Goal: Information Seeking & Learning: Learn about a topic

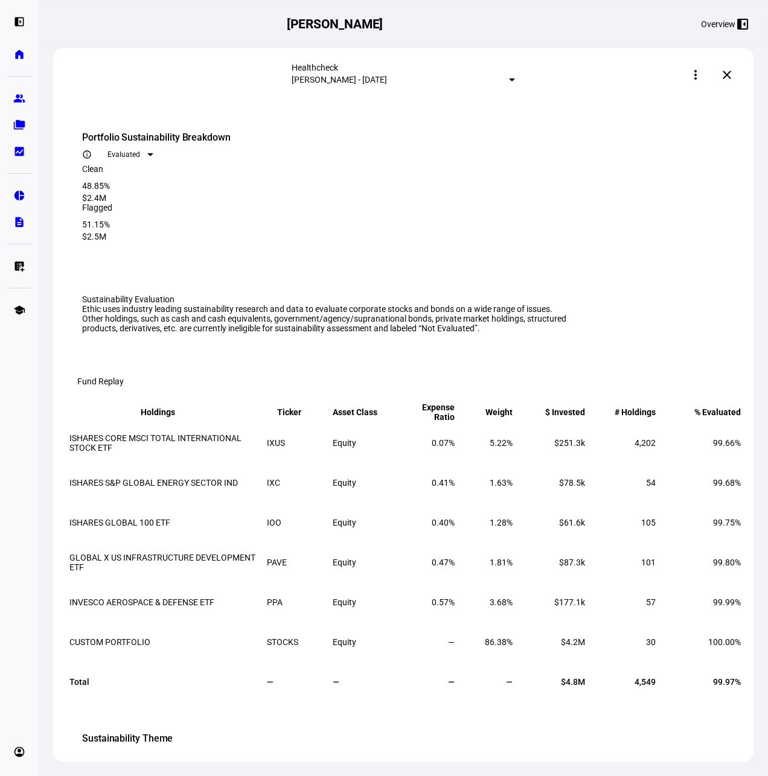
click at [606, 19] on div "Overview left_panel_close" at bounding box center [637, 23] width 234 height 19
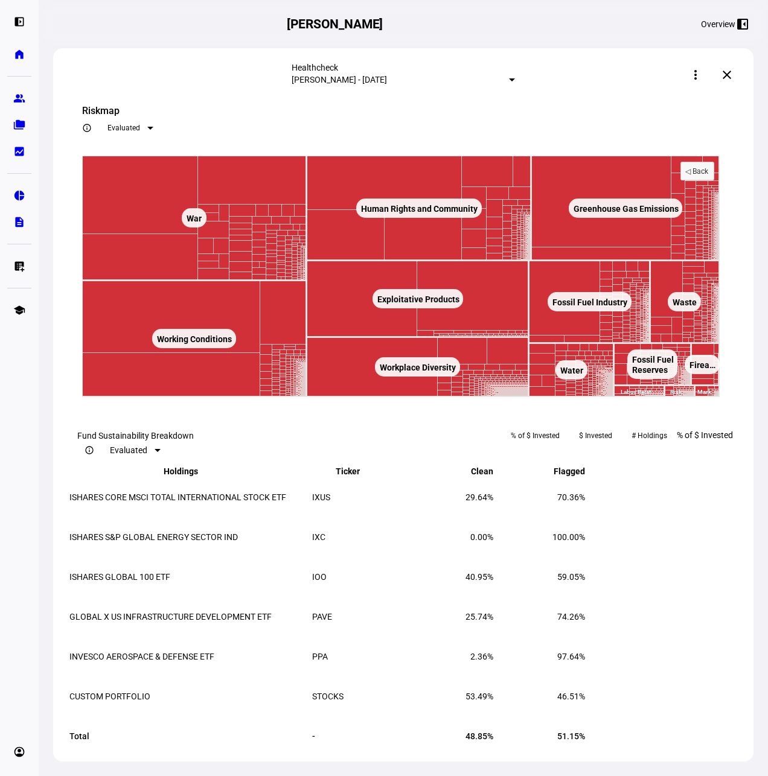
scroll to position [931, 0]
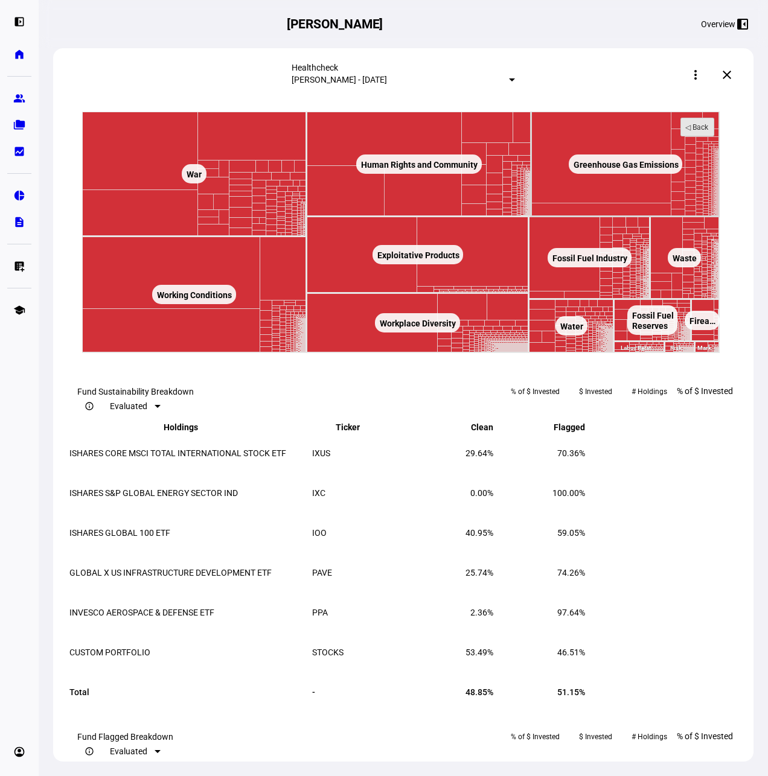
drag, startPoint x: 698, startPoint y: 278, endPoint x: 706, endPoint y: 245, distance: 34.7
click at [698, 136] on rect at bounding box center [697, 127] width 33 height 18
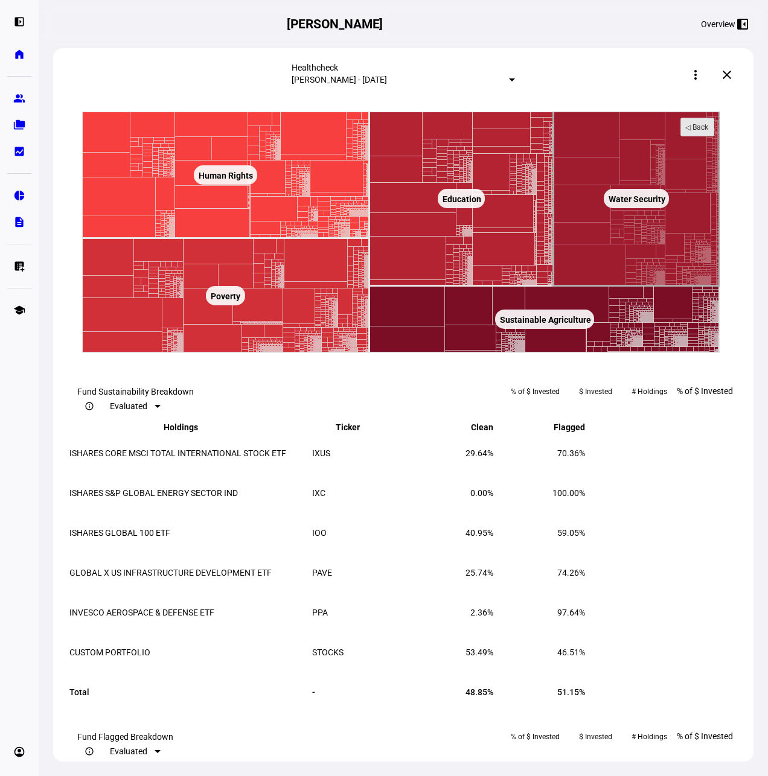
drag, startPoint x: 701, startPoint y: 286, endPoint x: 569, endPoint y: 336, distance: 140.6
click at [701, 132] on text "◁ Back" at bounding box center [697, 127] width 24 height 8
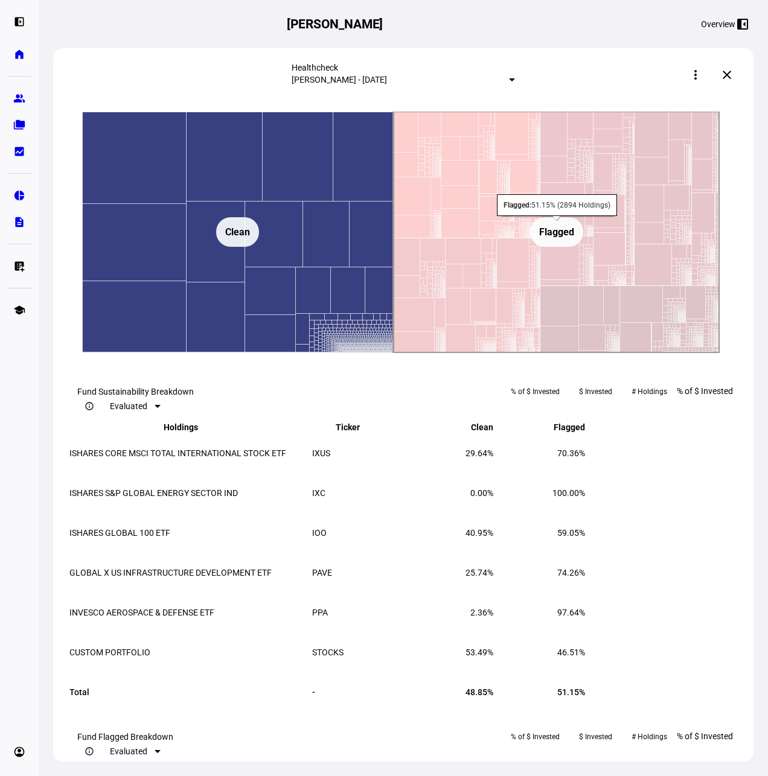
click at [575, 247] on rect at bounding box center [556, 232] width 53 height 30
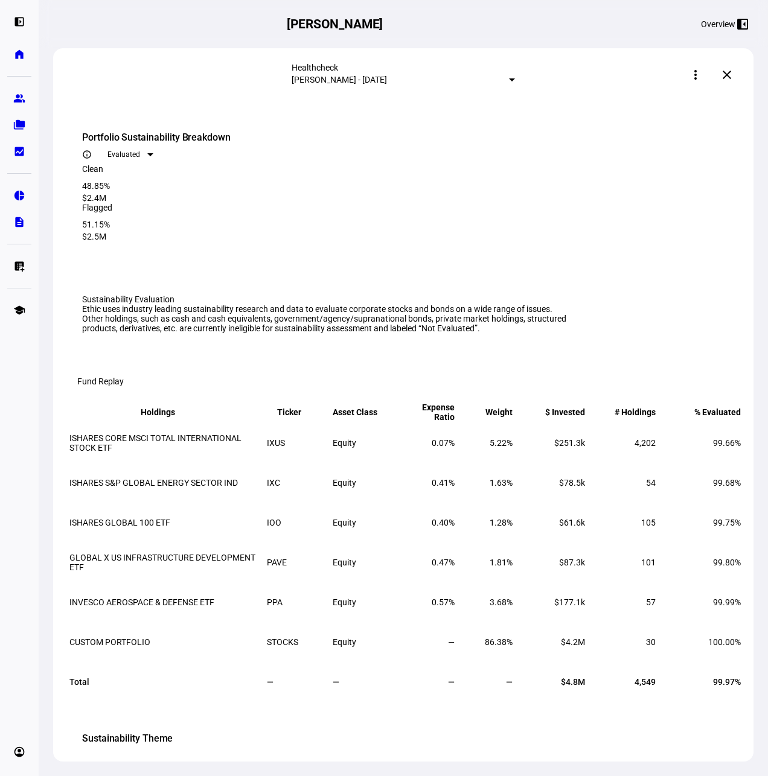
scroll to position [932, 0]
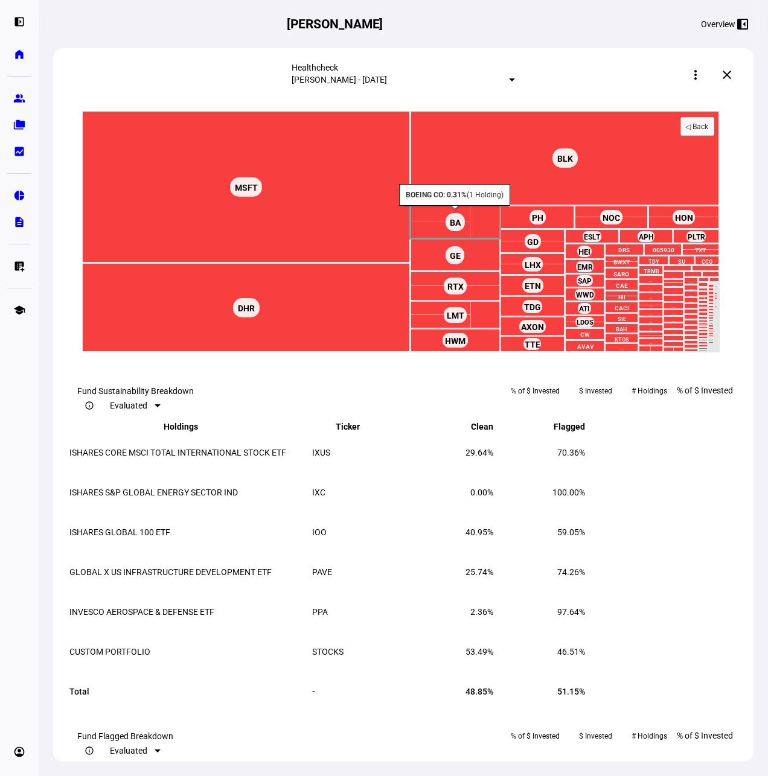
click at [456, 228] on text "BA ​ BA" at bounding box center [455, 223] width 11 height 10
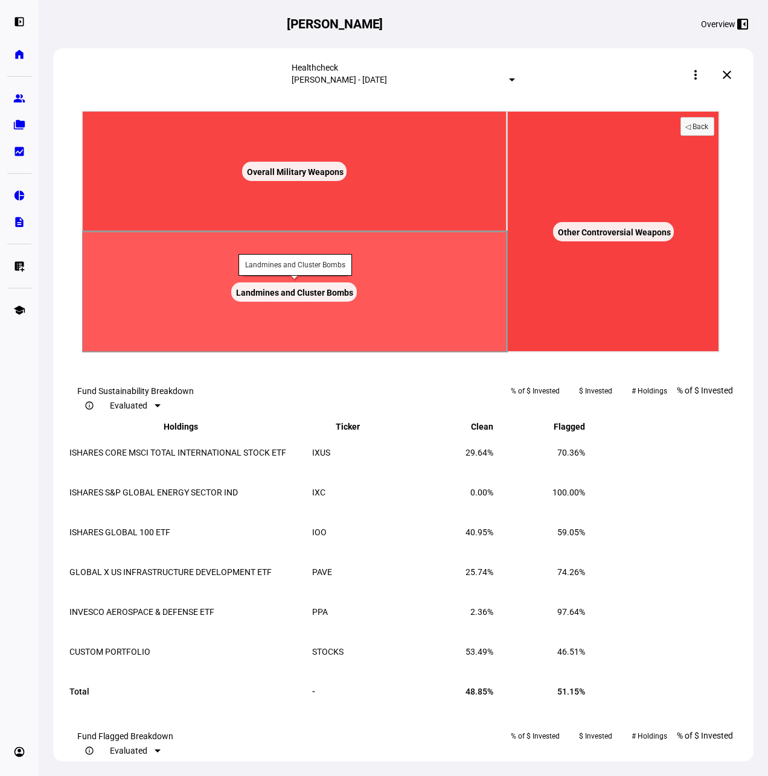
click at [327, 353] on rect at bounding box center [294, 292] width 425 height 121
click at [328, 298] on text "Landmines and Cluster Bombs ​ Landmines and Cluster Bombs" at bounding box center [294, 293] width 117 height 10
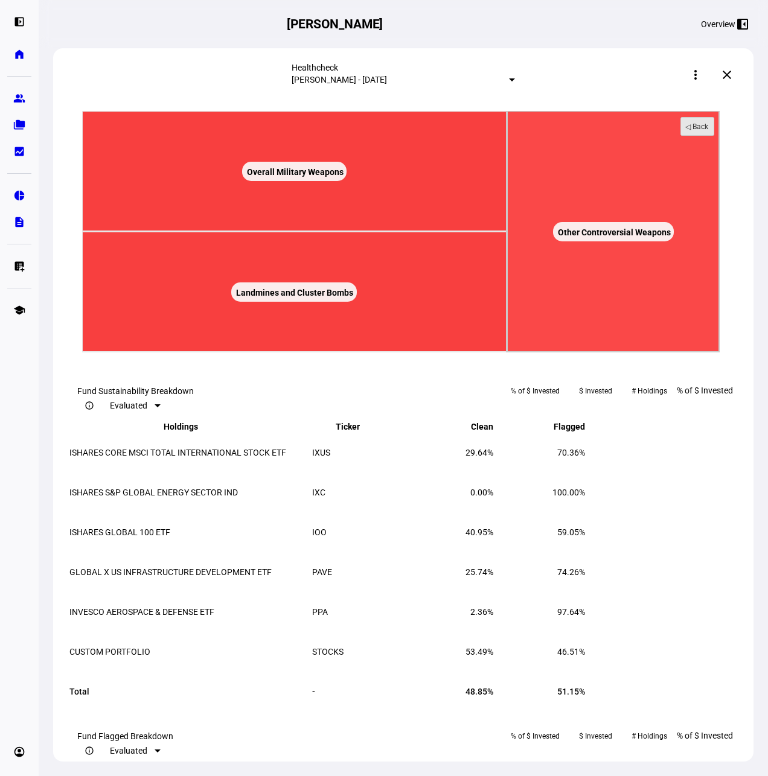
click at [700, 131] on text "◁ Back" at bounding box center [697, 127] width 24 height 8
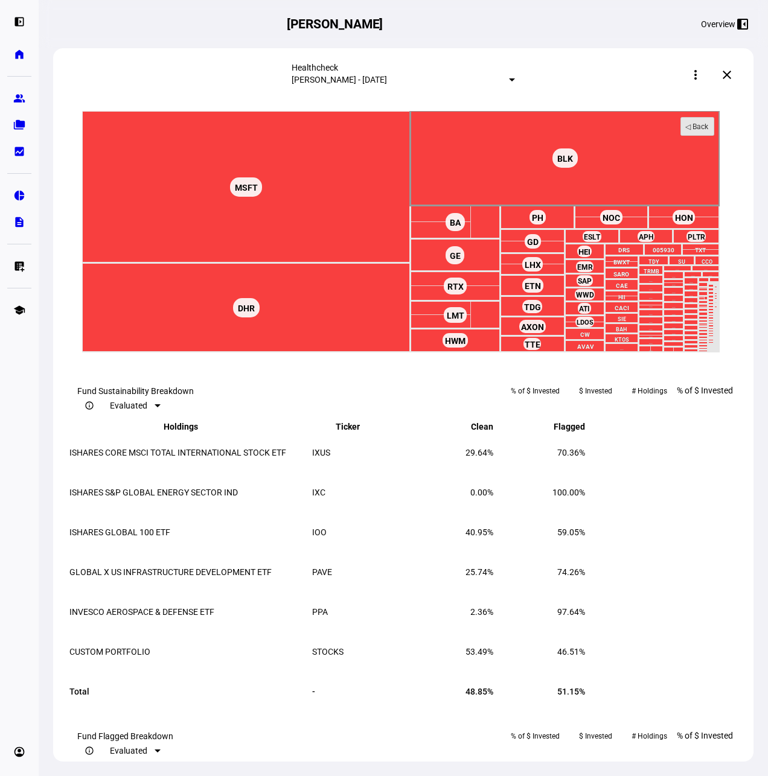
drag, startPoint x: 705, startPoint y: 275, endPoint x: 77, endPoint y: 665, distance: 739.2
click at [705, 136] on rect at bounding box center [697, 127] width 33 height 18
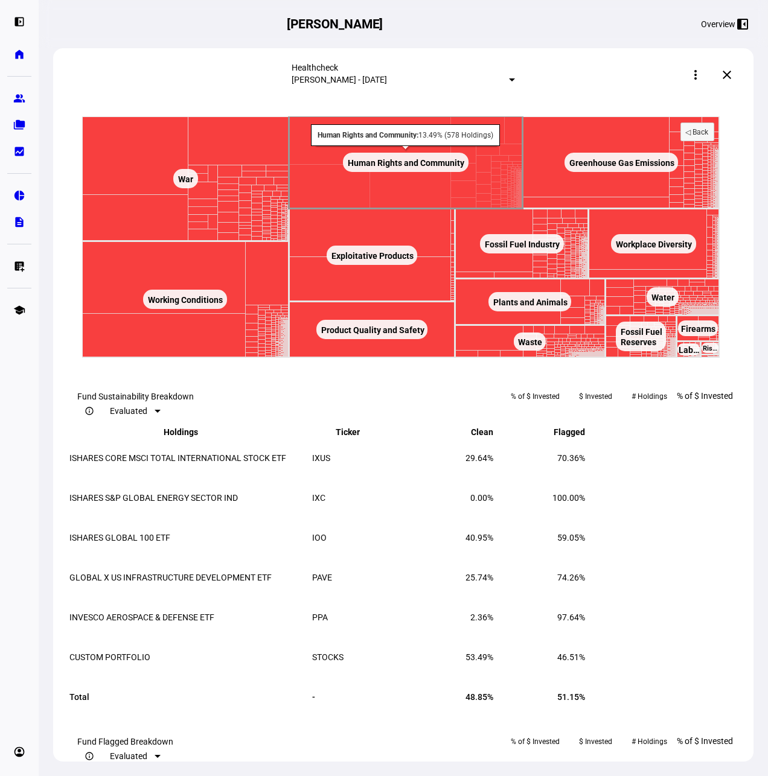
scroll to position [950, 0]
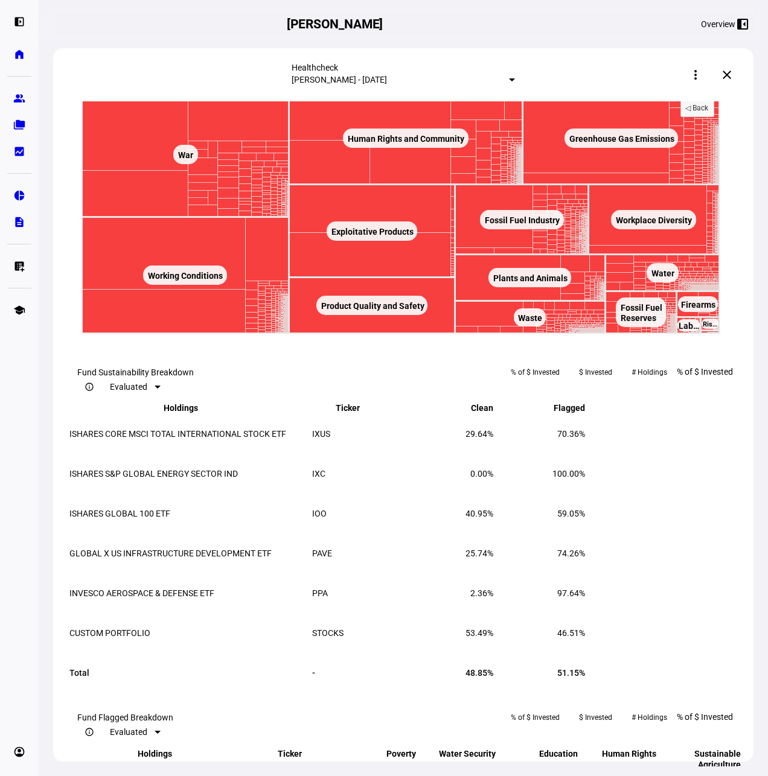
click at [140, 69] on span "Evaluated" at bounding box center [123, 64] width 33 height 8
drag, startPoint x: 589, startPoint y: 222, endPoint x: 711, endPoint y: 89, distance: 179.9
click at [613, 190] on div at bounding box center [384, 388] width 768 height 776
click at [703, 76] on mat-icon "more_vert" at bounding box center [695, 75] width 14 height 14
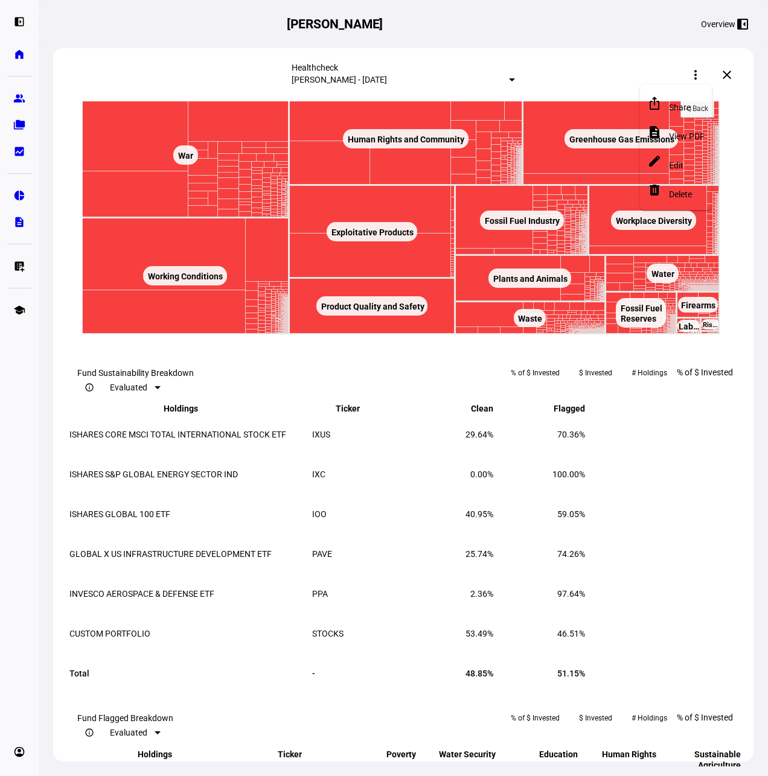
click at [694, 132] on span "View PDF" at bounding box center [687, 137] width 36 height 10
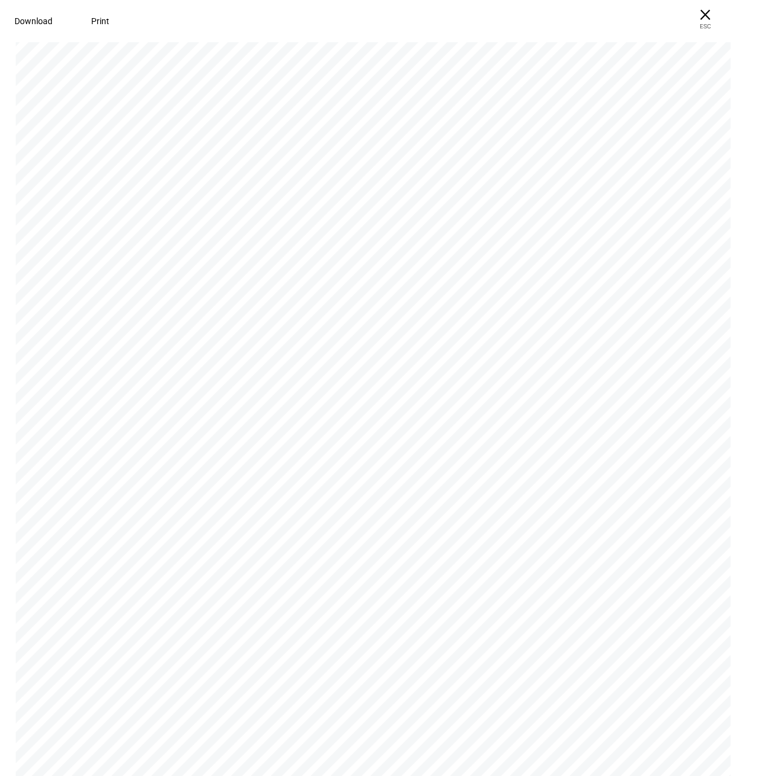
scroll to position [2960, 0]
drag, startPoint x: 371, startPoint y: 442, endPoint x: 420, endPoint y: 444, distance: 49.5
click at [421, 444] on div "“% Evaluated” represents the percentage of holdings eligible for sustainability…" at bounding box center [379, 376] width 726 height 939
click at [417, 443] on div "“% Evaluated” represents the percentage of holdings eligible for sustainability…" at bounding box center [379, 376] width 726 height 939
